Goal: Information Seeking & Learning: Learn about a topic

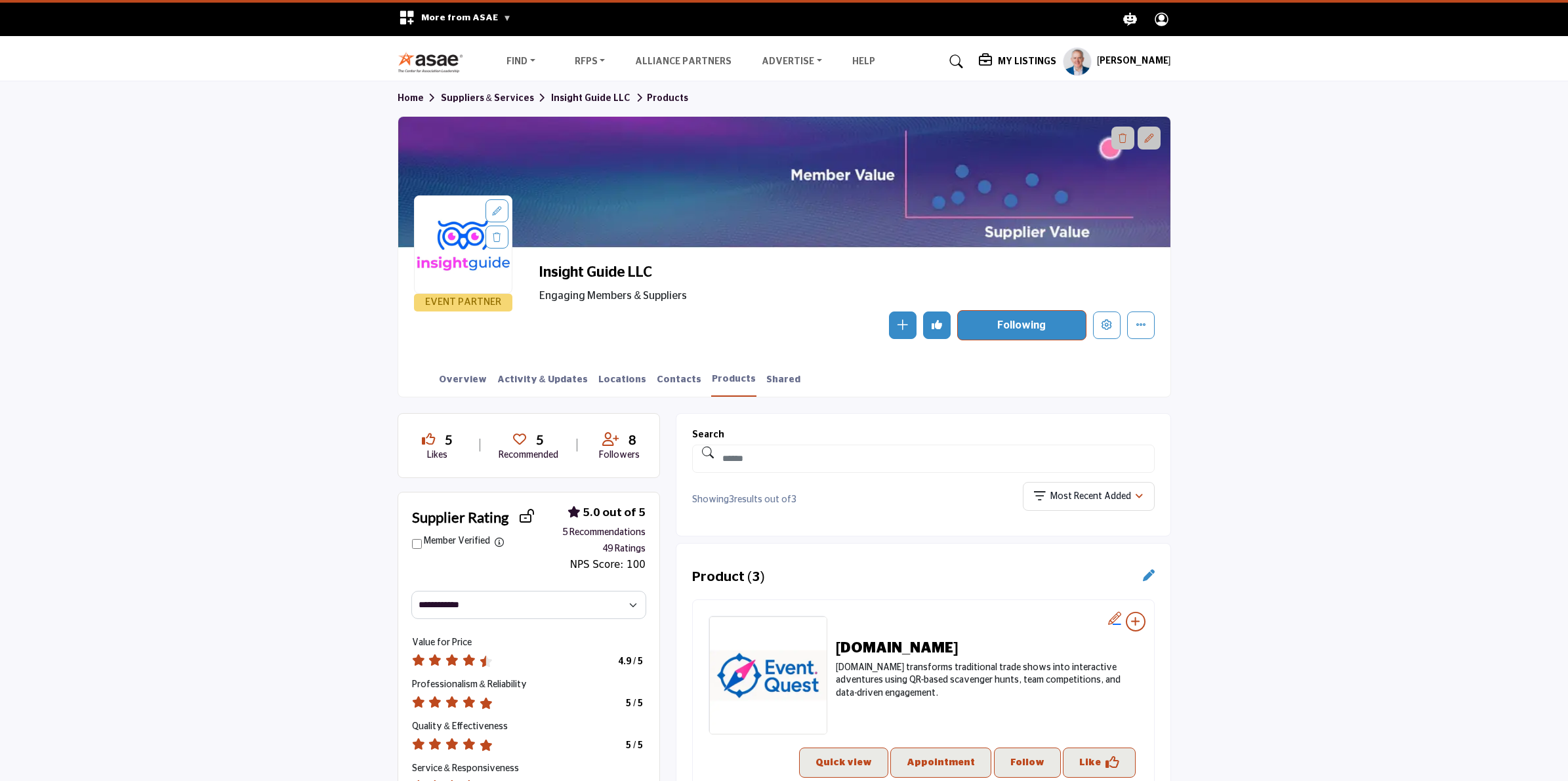
click at [430, 54] on img at bounding box center [434, 62] width 73 height 22
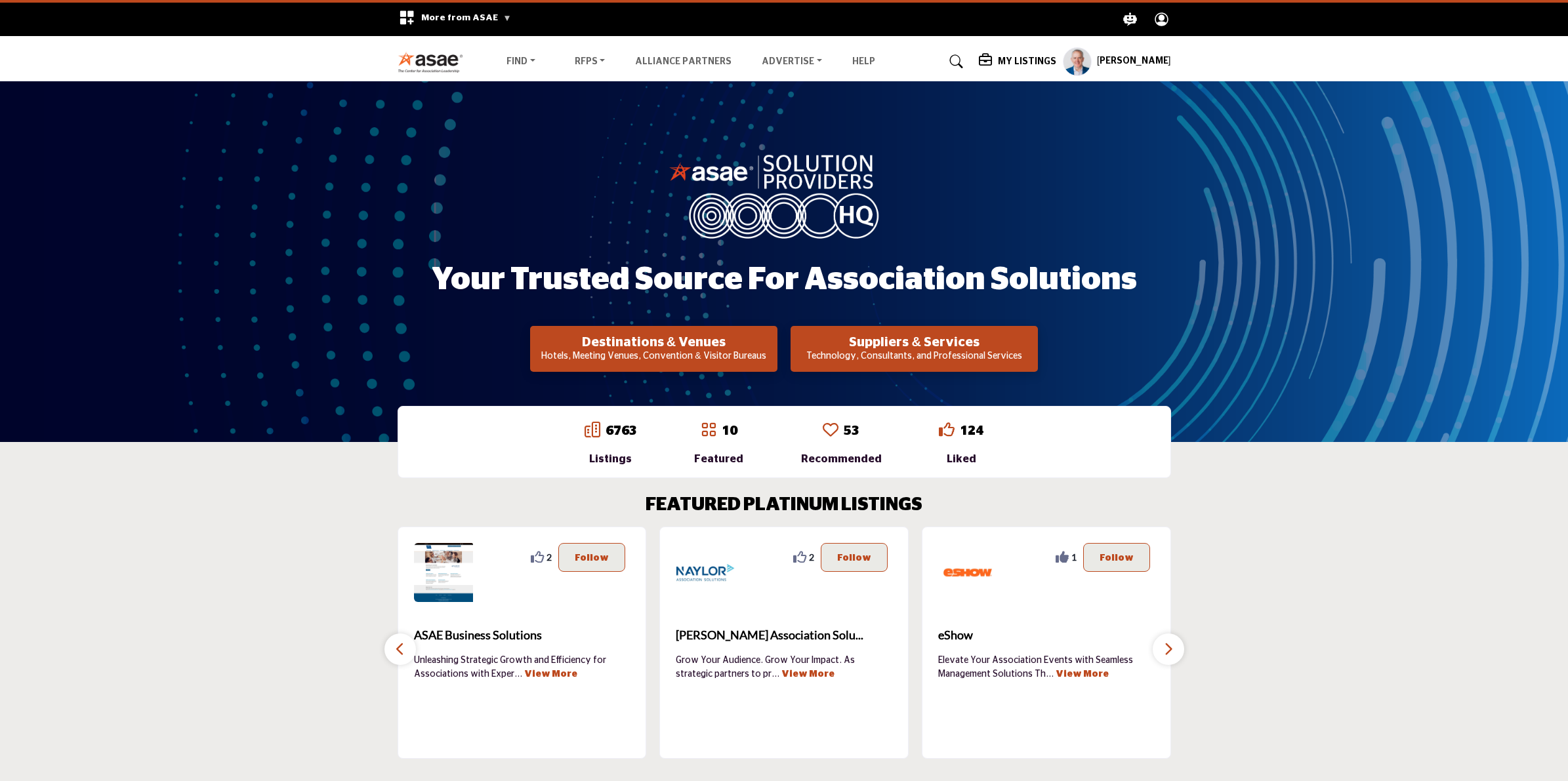
click at [643, 346] on h2 "Destinations & Venues" at bounding box center [653, 342] width 240 height 15
